Goal: Check status: Check status

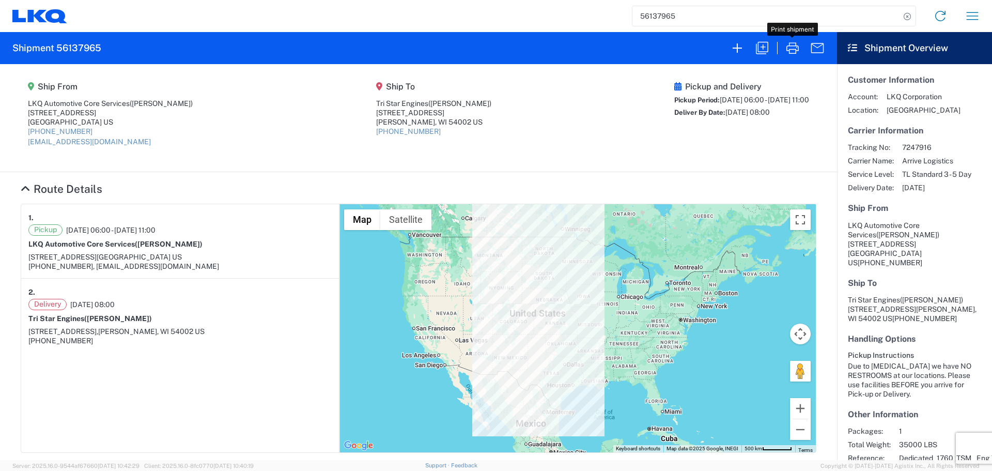
click at [712, 24] on input "56137965" at bounding box center [766, 16] width 268 height 20
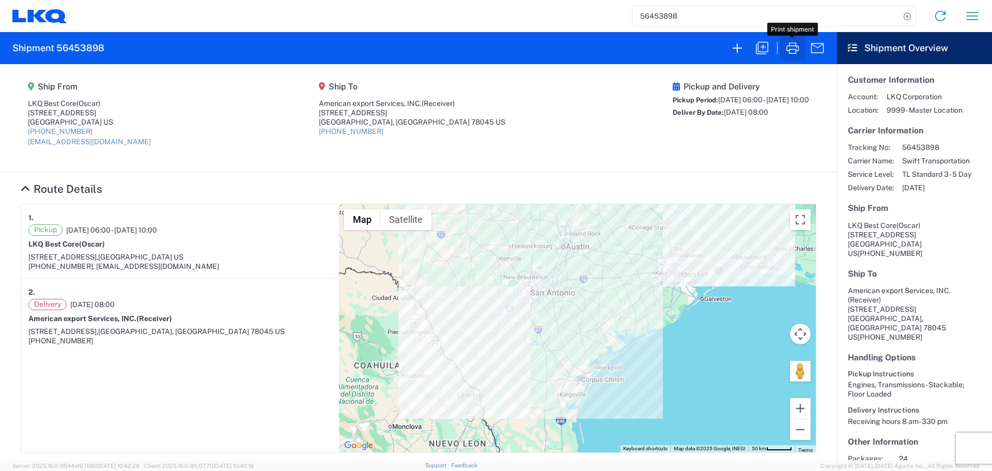
click at [792, 47] on icon "button" at bounding box center [792, 48] width 17 height 17
click at [667, 14] on input "56453898" at bounding box center [766, 16] width 268 height 20
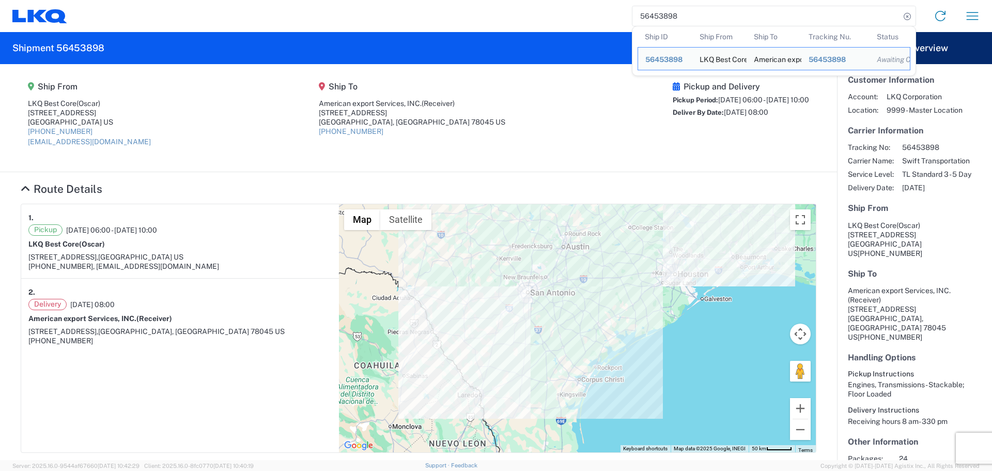
click at [667, 14] on input "56453898" at bounding box center [766, 16] width 268 height 20
paste input "12416"
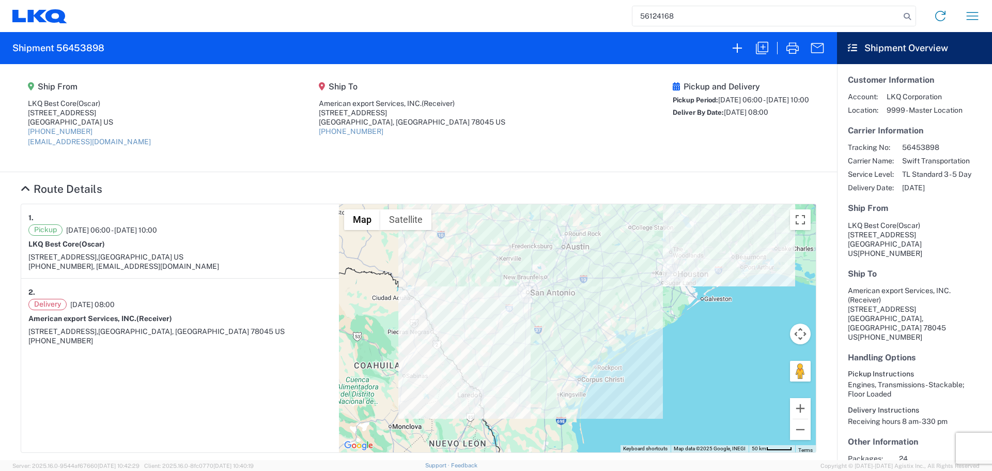
type input "56124168"
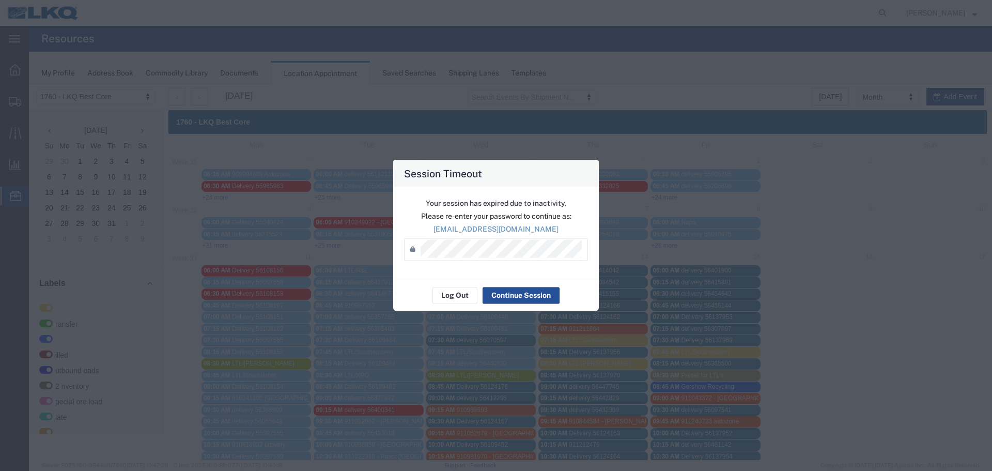
scroll to position [155, 0]
